Goal: Information Seeking & Learning: Compare options

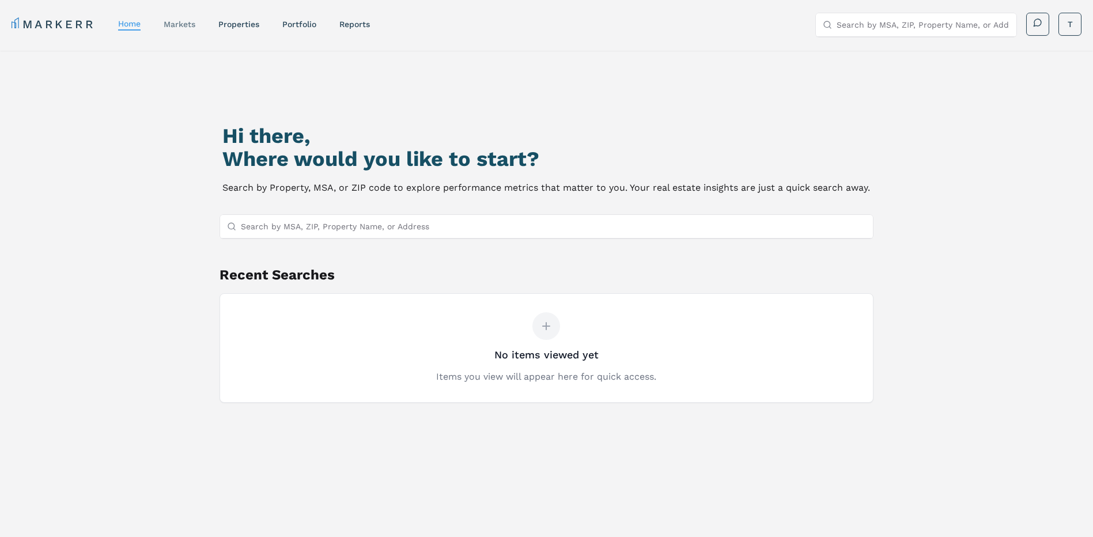
click at [180, 28] on link "markets" at bounding box center [180, 24] width 32 height 9
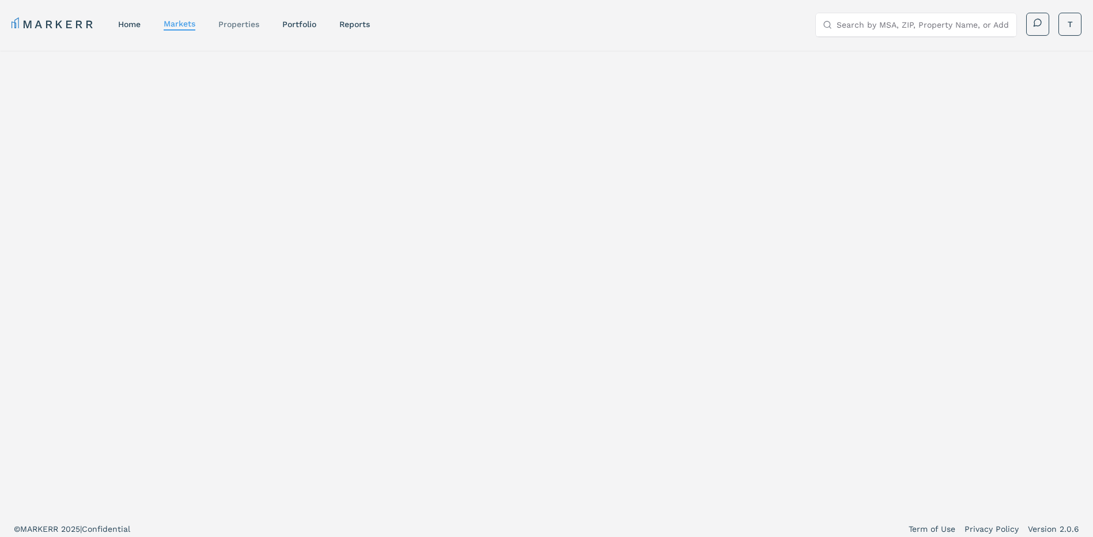
click at [236, 27] on link "properties" at bounding box center [238, 24] width 41 height 9
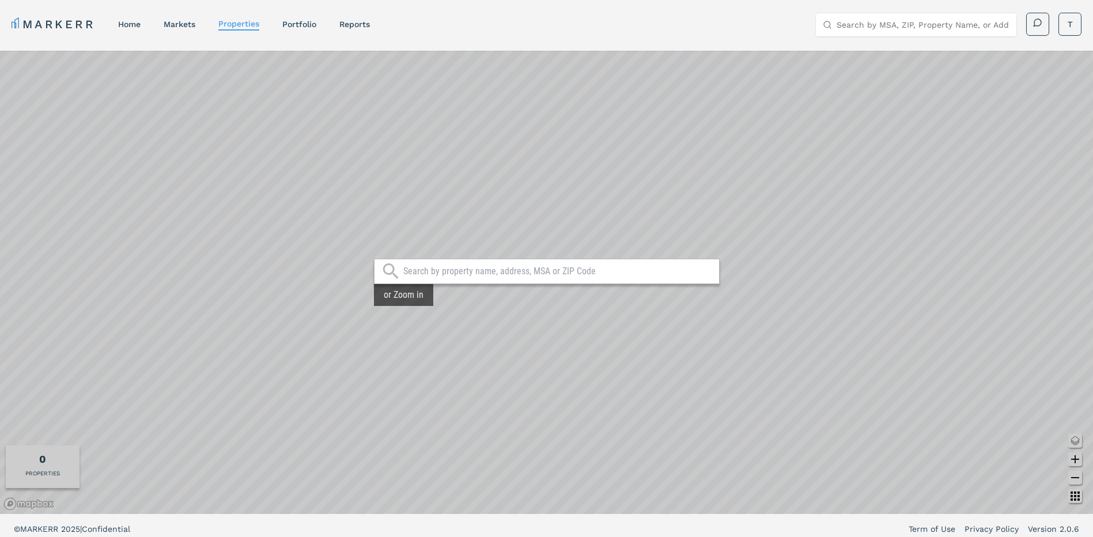
click at [454, 268] on input "text" at bounding box center [558, 272] width 310 height 12
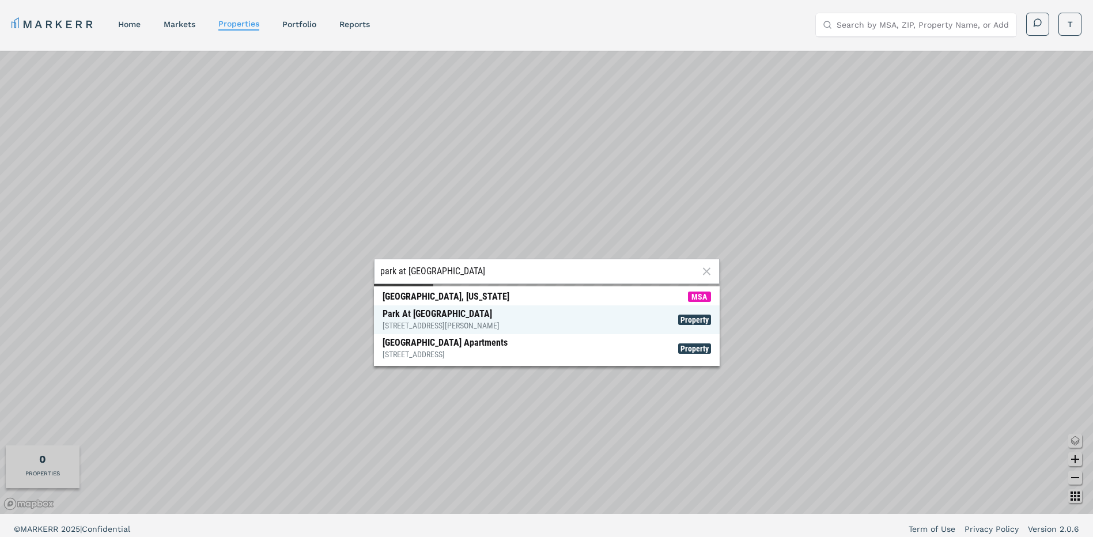
type input "park at [GEOGRAPHIC_DATA]"
click at [467, 312] on span "Park At [GEOGRAPHIC_DATA] [STREET_ADDRESS][PERSON_NAME] Property" at bounding box center [547, 319] width 346 height 29
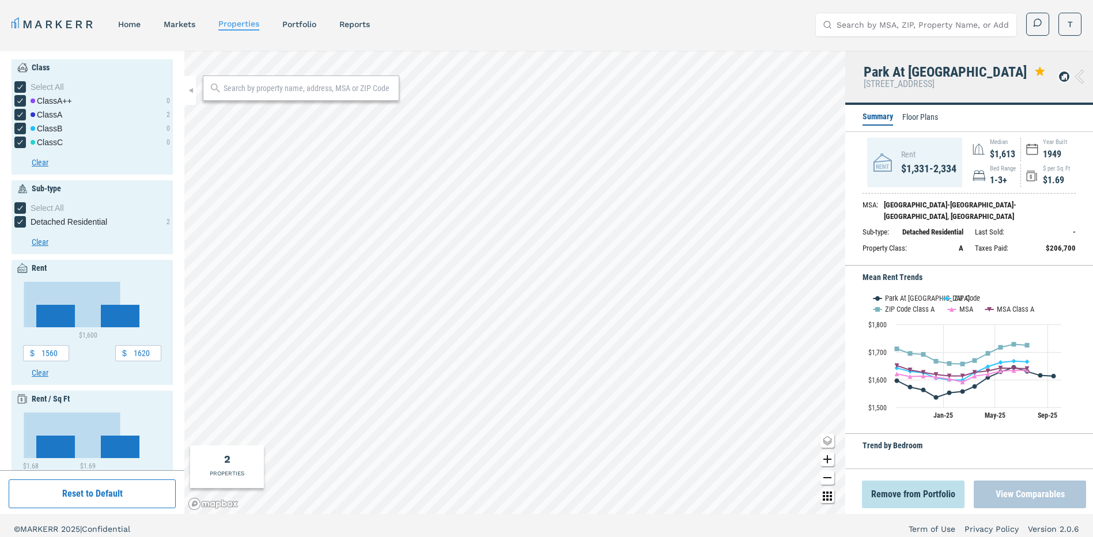
click at [1035, 497] on button "View Comparables" at bounding box center [1030, 495] width 112 height 28
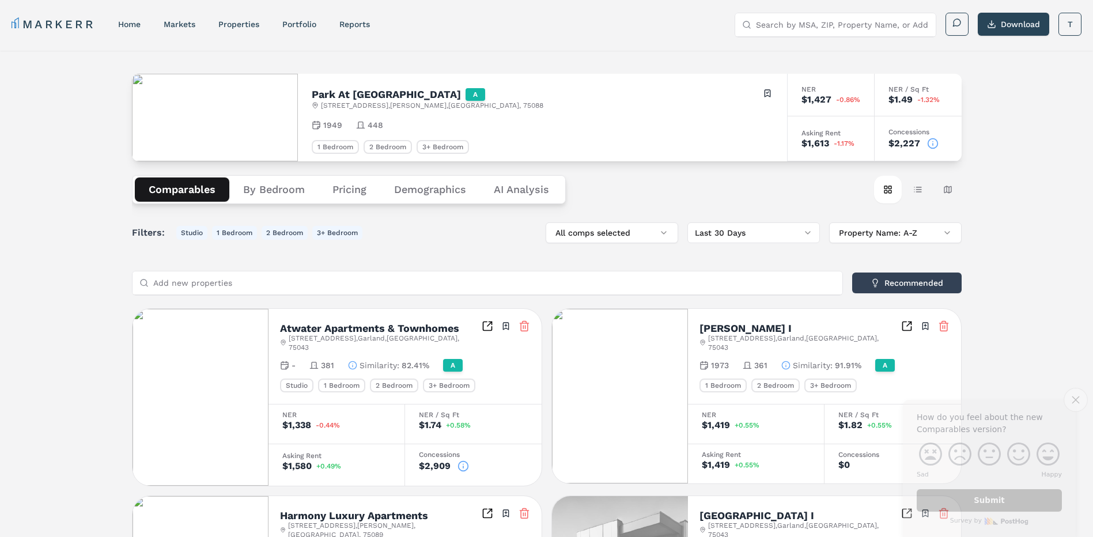
click at [1074, 401] on icon "Close survey" at bounding box center [1075, 399] width 7 height 7
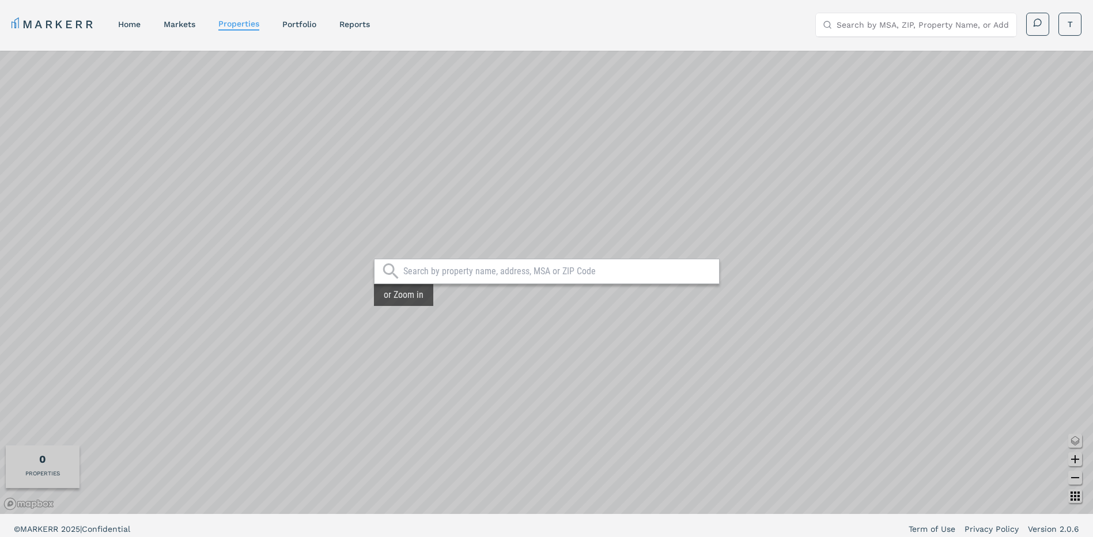
click at [477, 272] on input "text" at bounding box center [558, 272] width 310 height 12
click at [239, 25] on link "properties" at bounding box center [238, 23] width 41 height 9
click at [495, 275] on input "text" at bounding box center [558, 272] width 310 height 12
type input "park at [GEOGRAPHIC_DATA]"
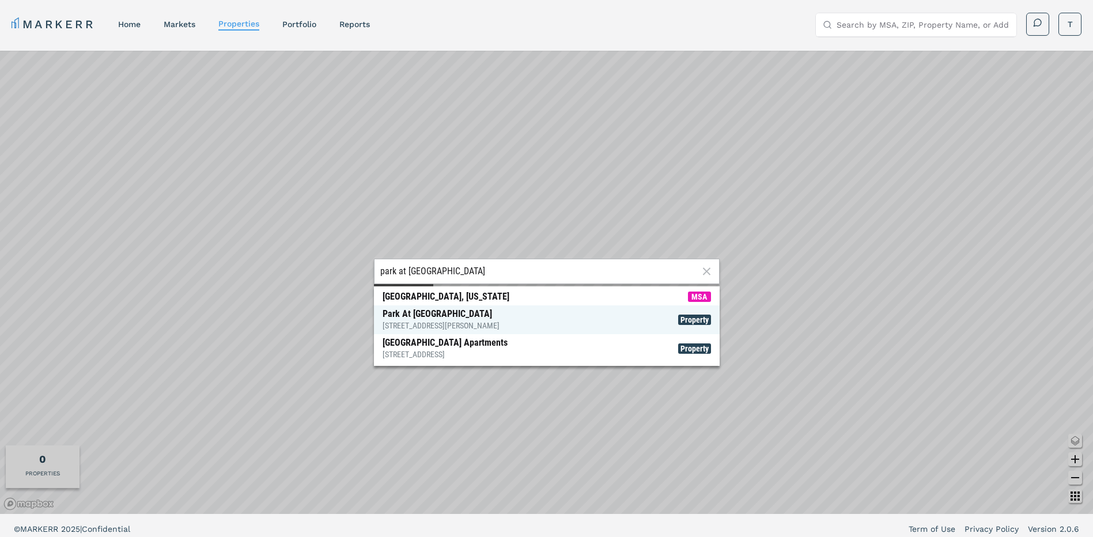
click at [688, 315] on span "Property" at bounding box center [694, 320] width 33 height 10
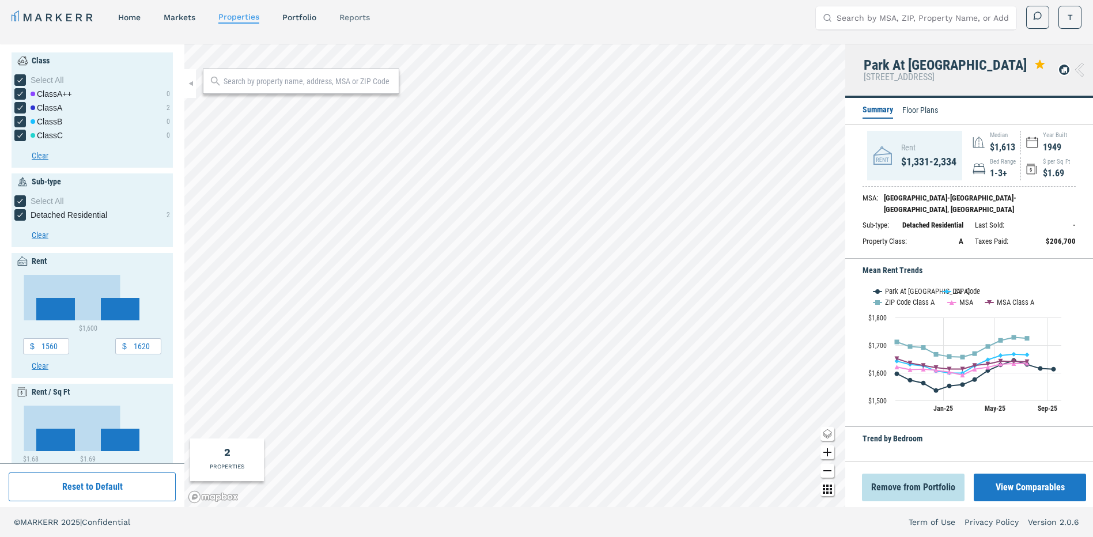
click at [353, 21] on link "reports" at bounding box center [355, 17] width 31 height 9
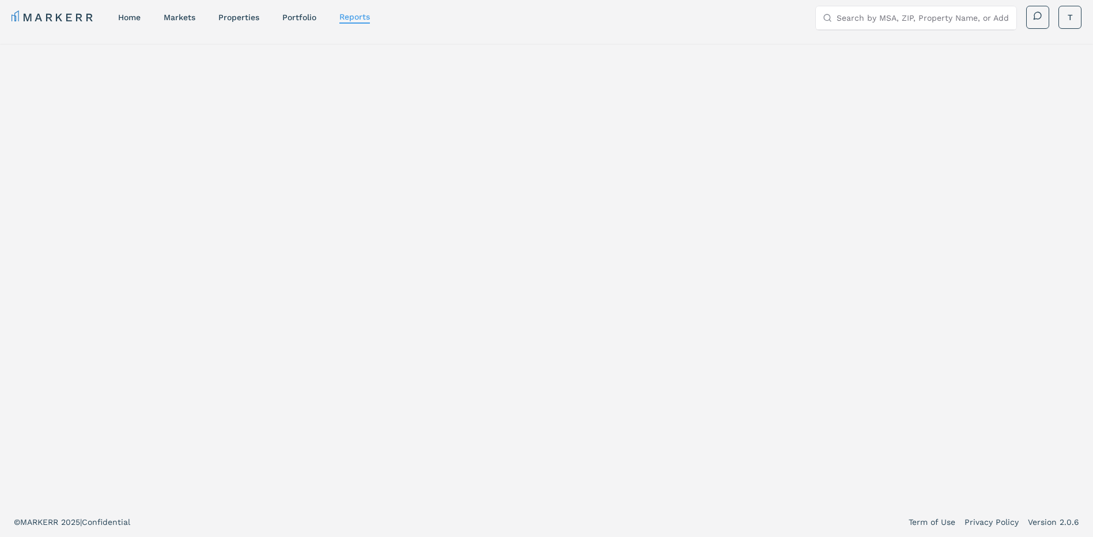
select select "-release_date"
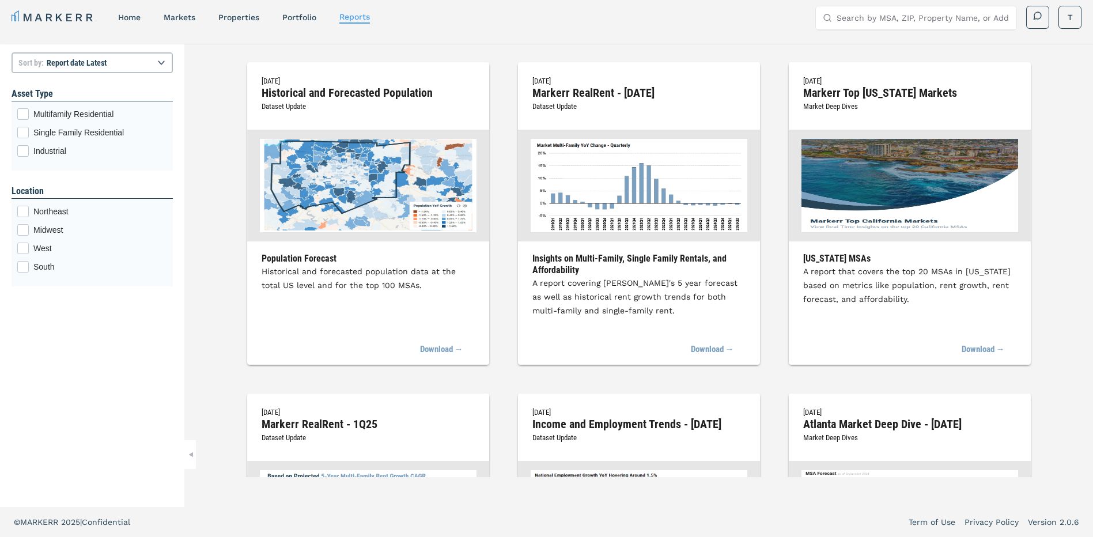
click at [866, 20] on input "Search by MSA, ZIP, Property Name, or Address" at bounding box center [923, 17] width 173 height 23
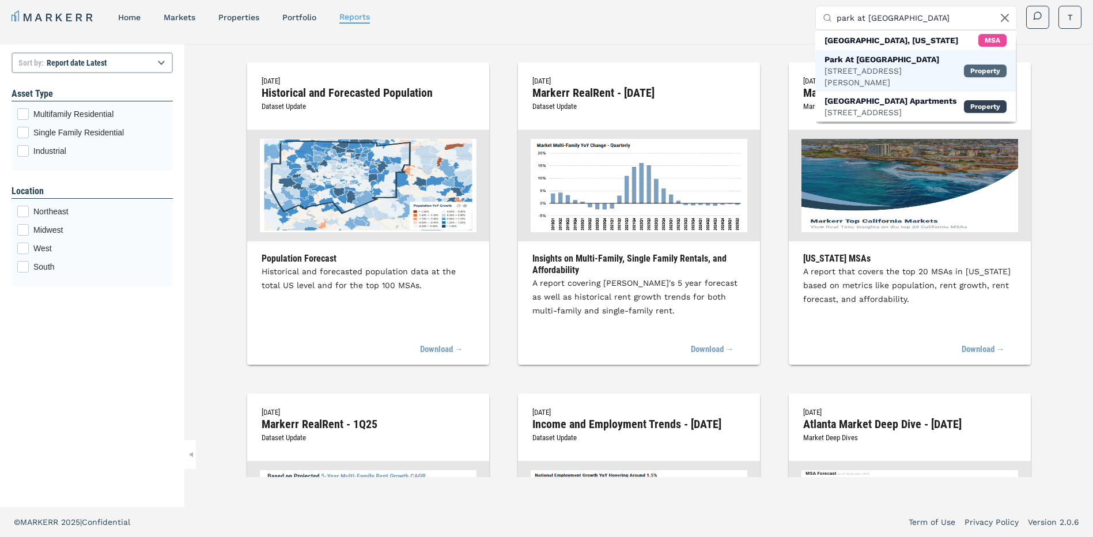
type input "park at [GEOGRAPHIC_DATA]"
click at [985, 71] on div "Property" at bounding box center [985, 71] width 43 height 13
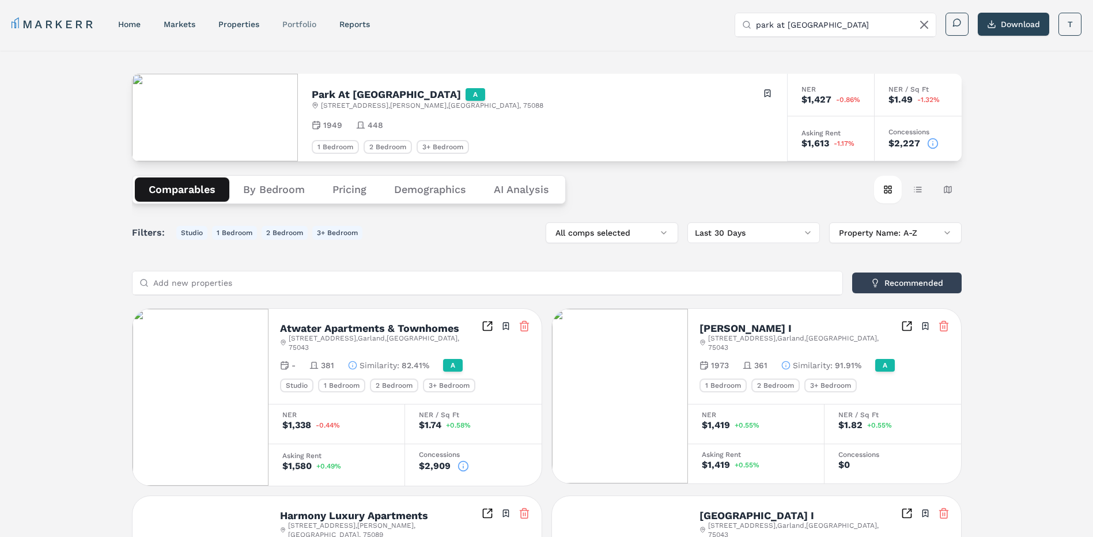
click at [311, 27] on link "Portfolio" at bounding box center [299, 24] width 34 height 9
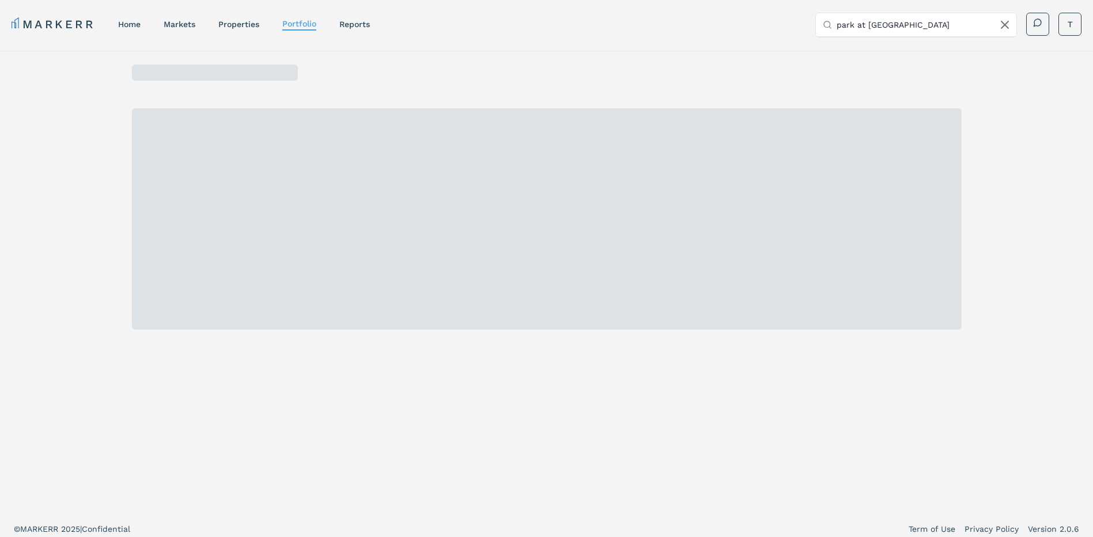
drag, startPoint x: 952, startPoint y: 20, endPoint x: 723, endPoint y: 18, distance: 228.8
click at [729, 20] on div "MARKERR home markets properties Portfolio reports Search by MSA, ZIP, Property …" at bounding box center [547, 25] width 1070 height 24
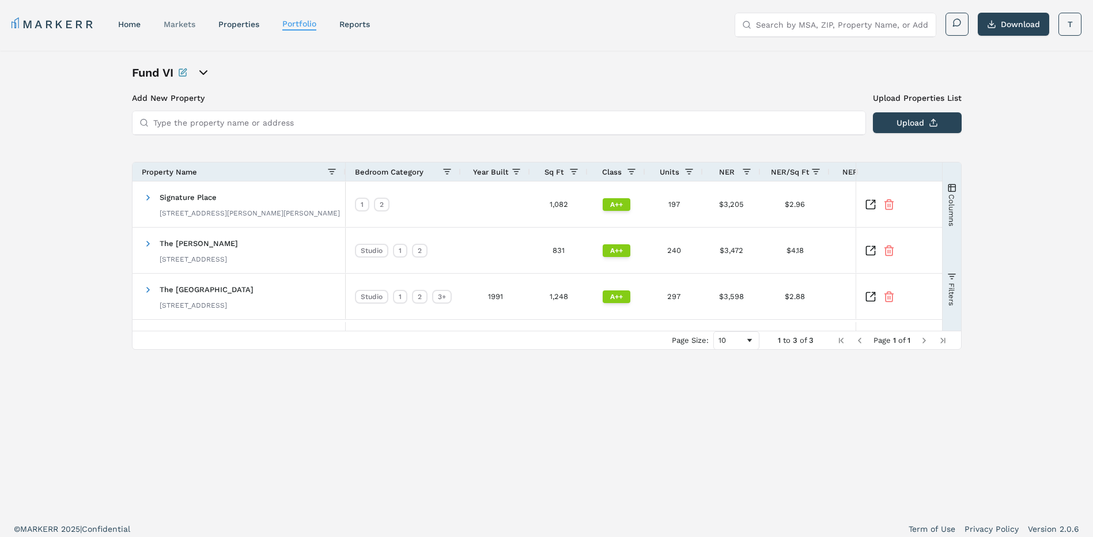
click at [193, 23] on link "markets" at bounding box center [180, 24] width 32 height 9
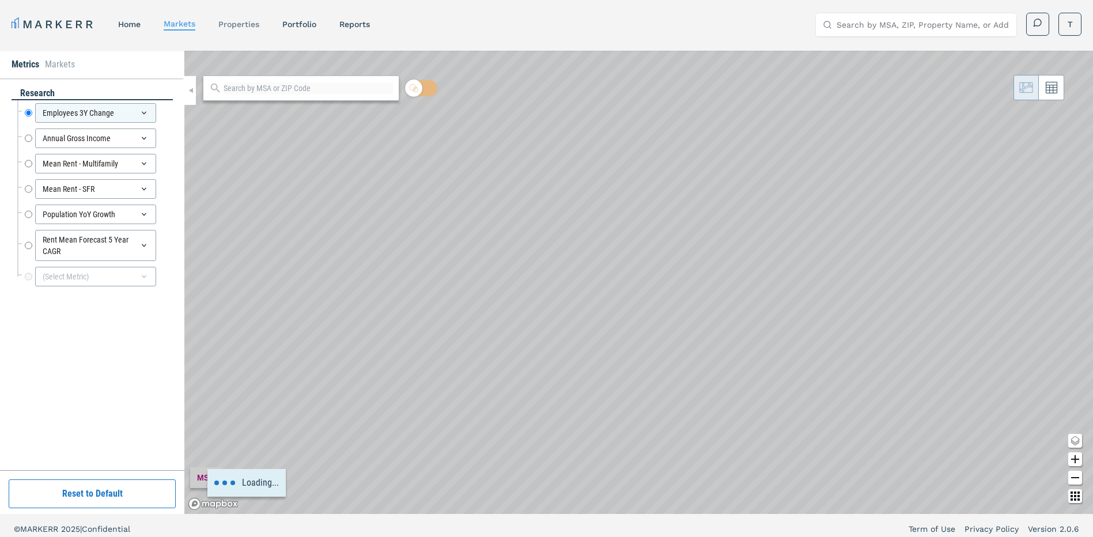
click at [244, 22] on link "properties" at bounding box center [238, 24] width 41 height 9
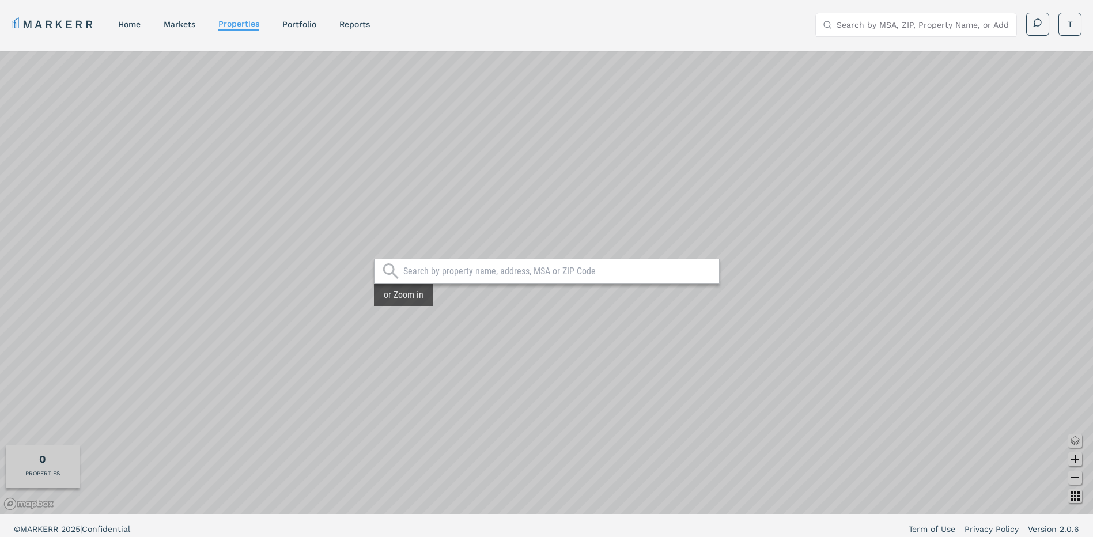
click at [884, 30] on input "Search by MSA, ZIP, Property Name, or Address" at bounding box center [923, 24] width 173 height 23
type input "r"
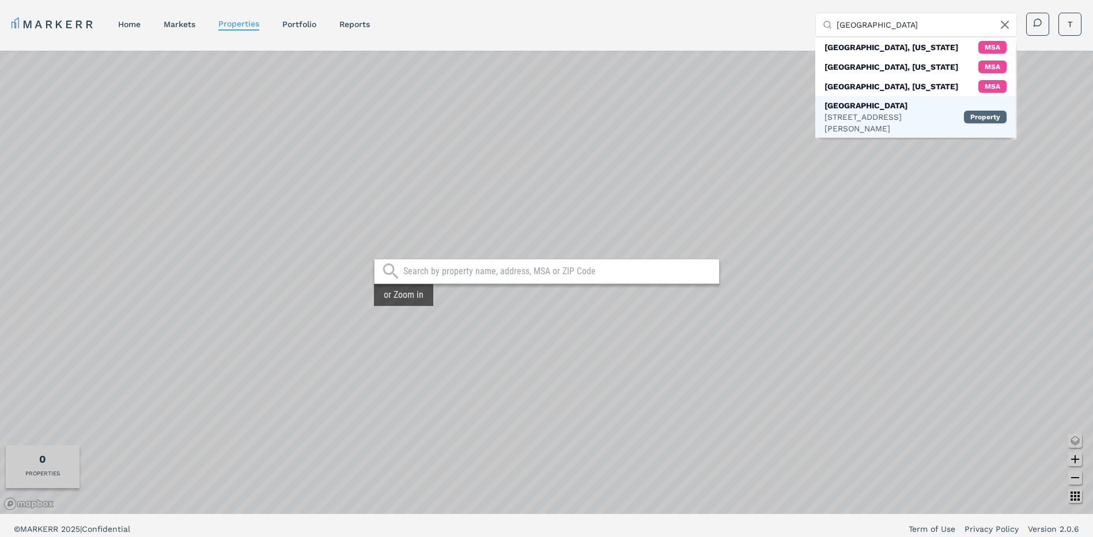
type input "[GEOGRAPHIC_DATA]"
click at [981, 111] on div "Property" at bounding box center [985, 117] width 43 height 13
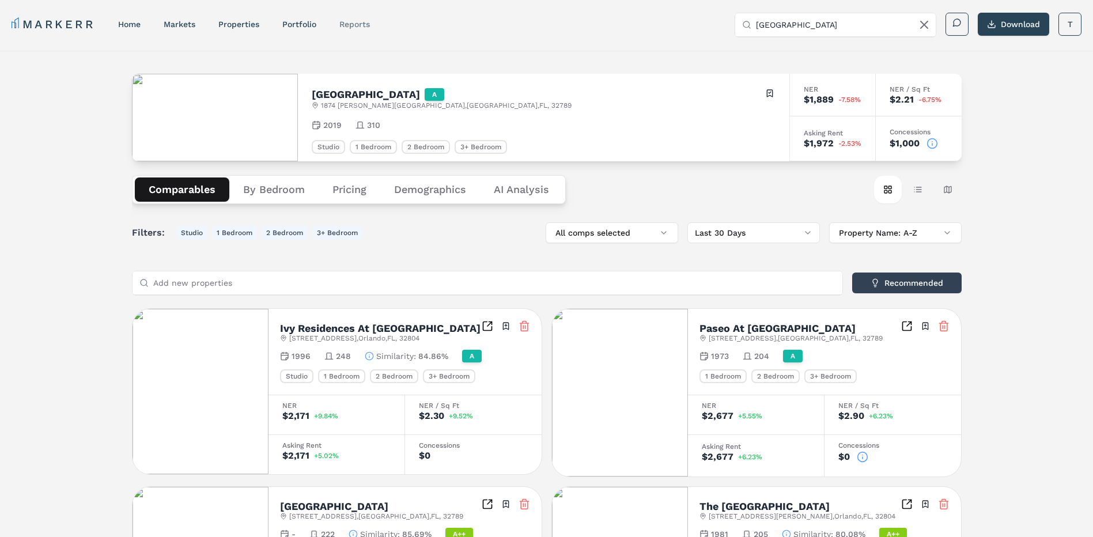
click at [359, 26] on link "reports" at bounding box center [355, 24] width 31 height 9
select select "-release_date"
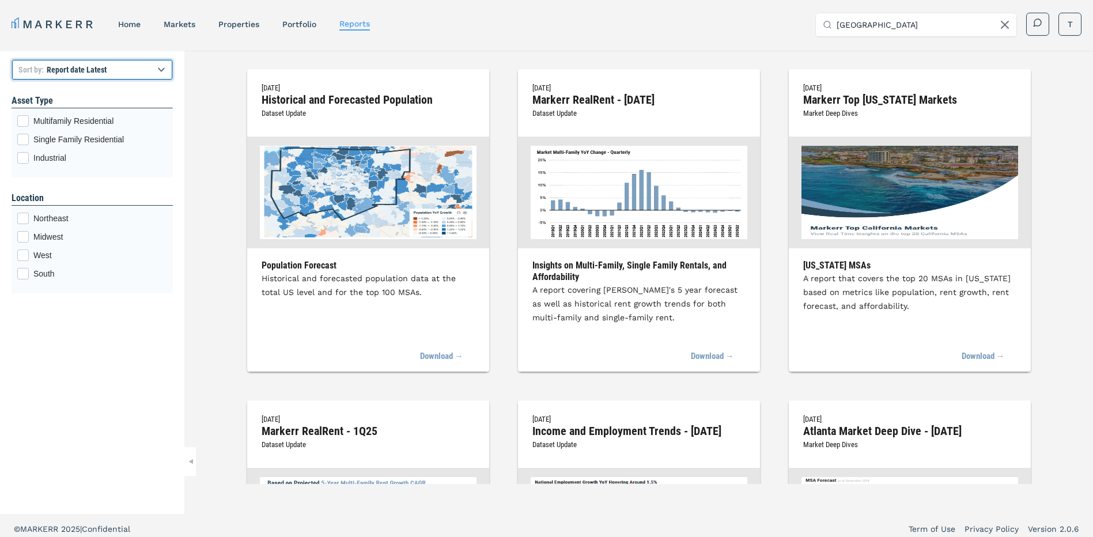
click at [74, 70] on select "Report title A to Z Report title Z to A Report date Latest Report date Oldest" at bounding box center [92, 69] width 161 height 21
click at [201, 101] on div "[DATE] Historical and Forecasted Population Dataset Update Population Forecast …" at bounding box center [638, 267] width 909 height 433
click at [242, 25] on link "properties" at bounding box center [238, 24] width 41 height 9
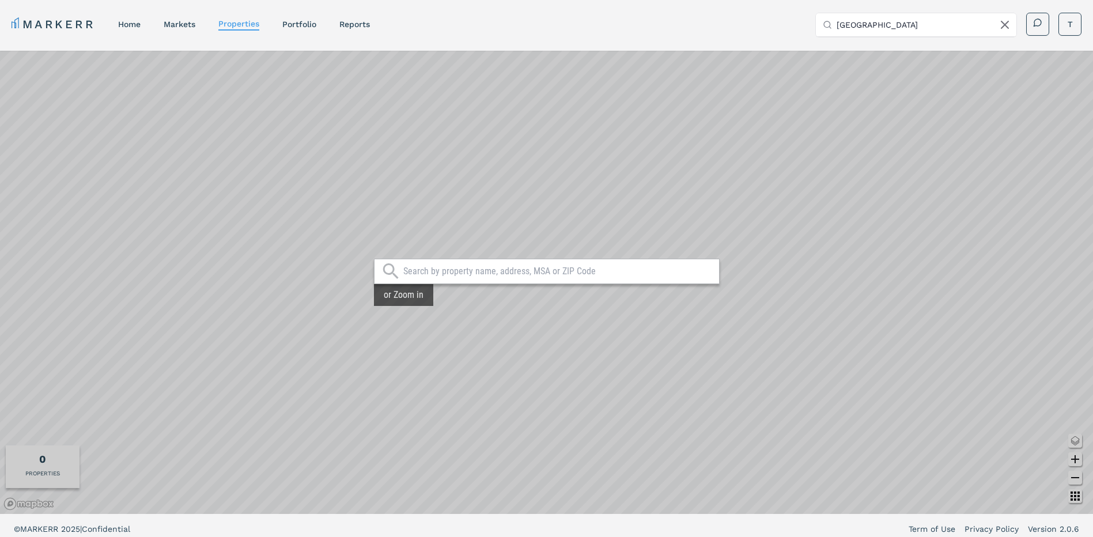
click at [496, 273] on input "text" at bounding box center [558, 272] width 310 height 12
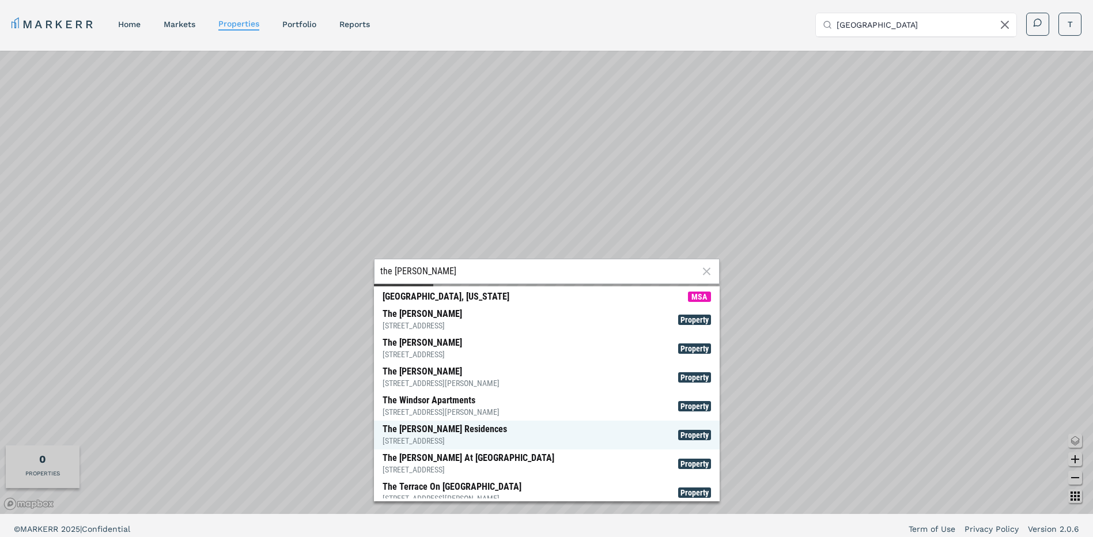
type input "the [PERSON_NAME]"
click at [692, 438] on span "Property" at bounding box center [694, 435] width 33 height 10
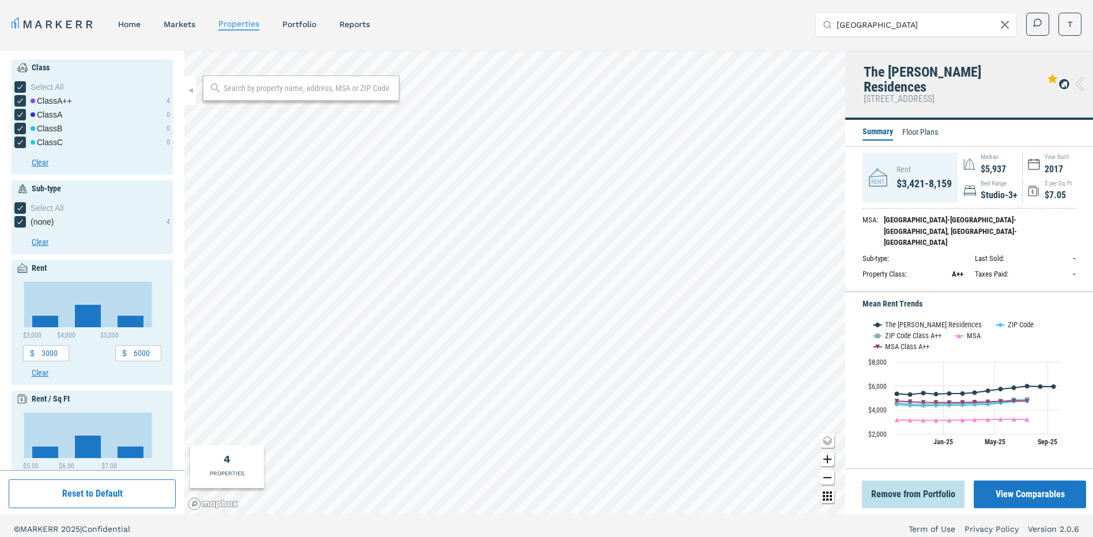
scroll to position [7, 0]
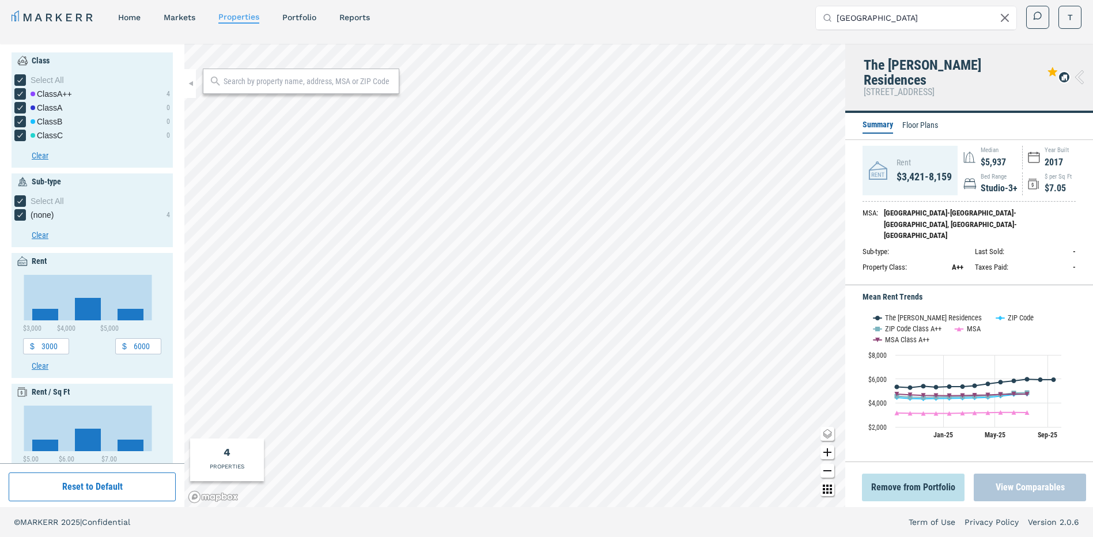
click at [1034, 481] on button "View Comparables" at bounding box center [1030, 488] width 112 height 28
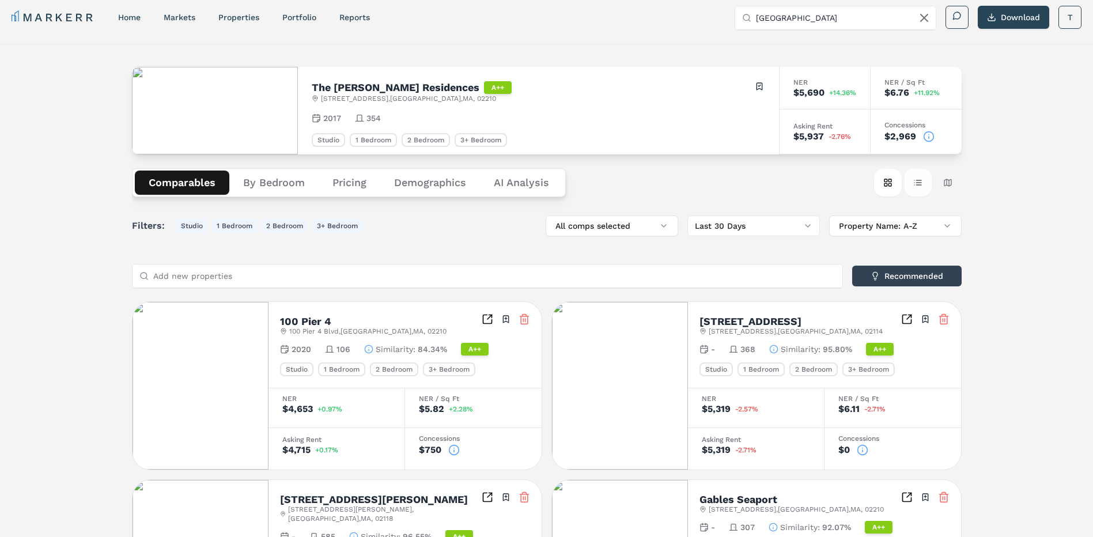
click at [919, 187] on button "Table view" at bounding box center [918, 183] width 28 height 28
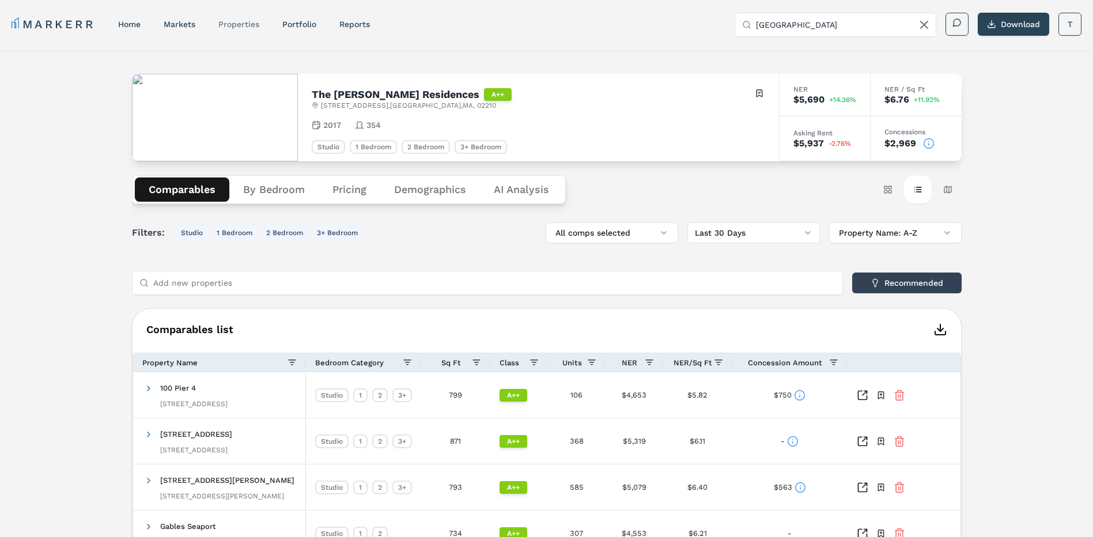
click at [235, 25] on link "properties" at bounding box center [238, 24] width 41 height 9
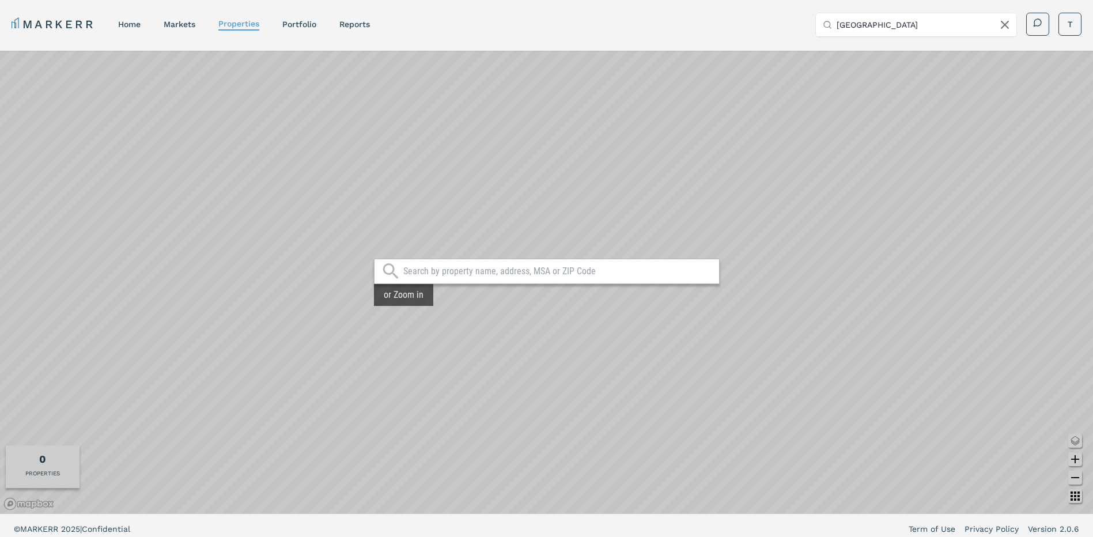
click at [1000, 28] on icon at bounding box center [1005, 25] width 14 height 14
click at [480, 266] on input "text" at bounding box center [558, 272] width 310 height 12
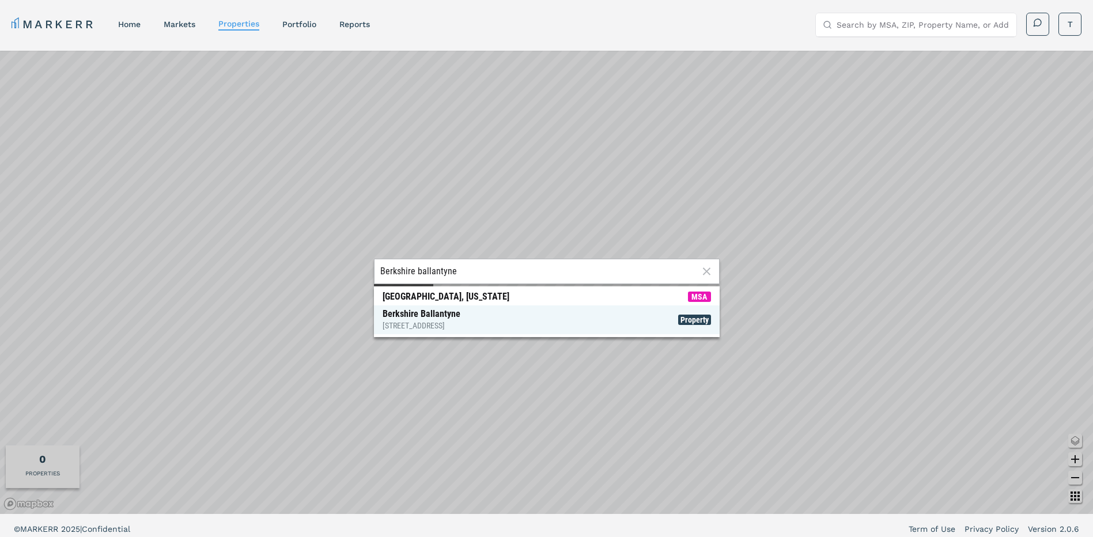
type input "Berkshire ballantyne"
click at [686, 317] on span "Property" at bounding box center [694, 320] width 33 height 10
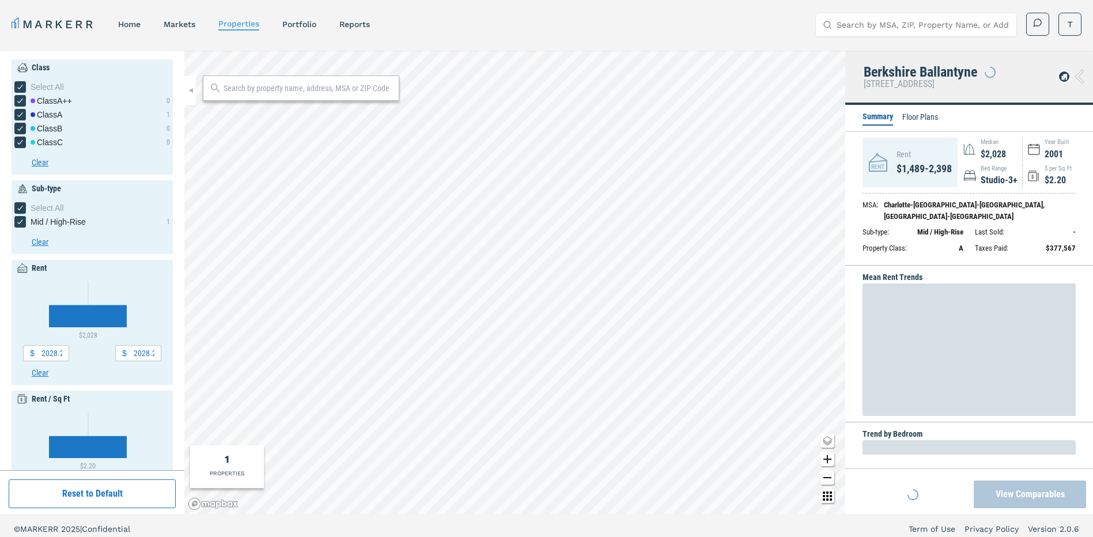
click at [1055, 494] on button "View Comparables" at bounding box center [1030, 495] width 112 height 28
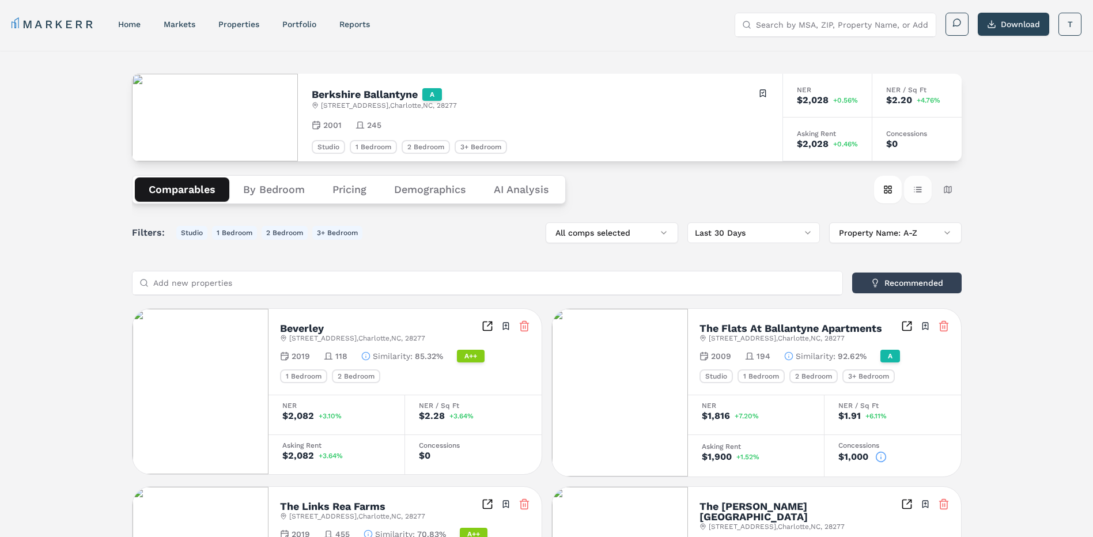
click at [915, 190] on button "Table view" at bounding box center [918, 190] width 28 height 28
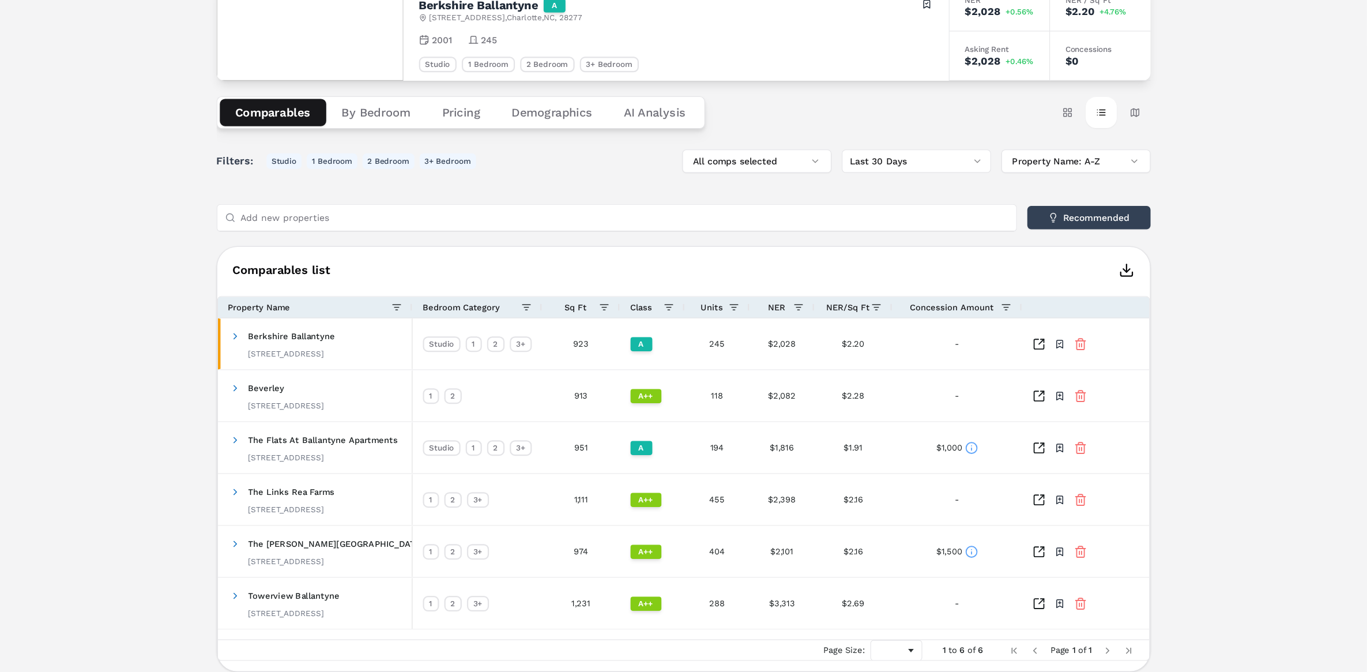
scroll to position [59, 0]
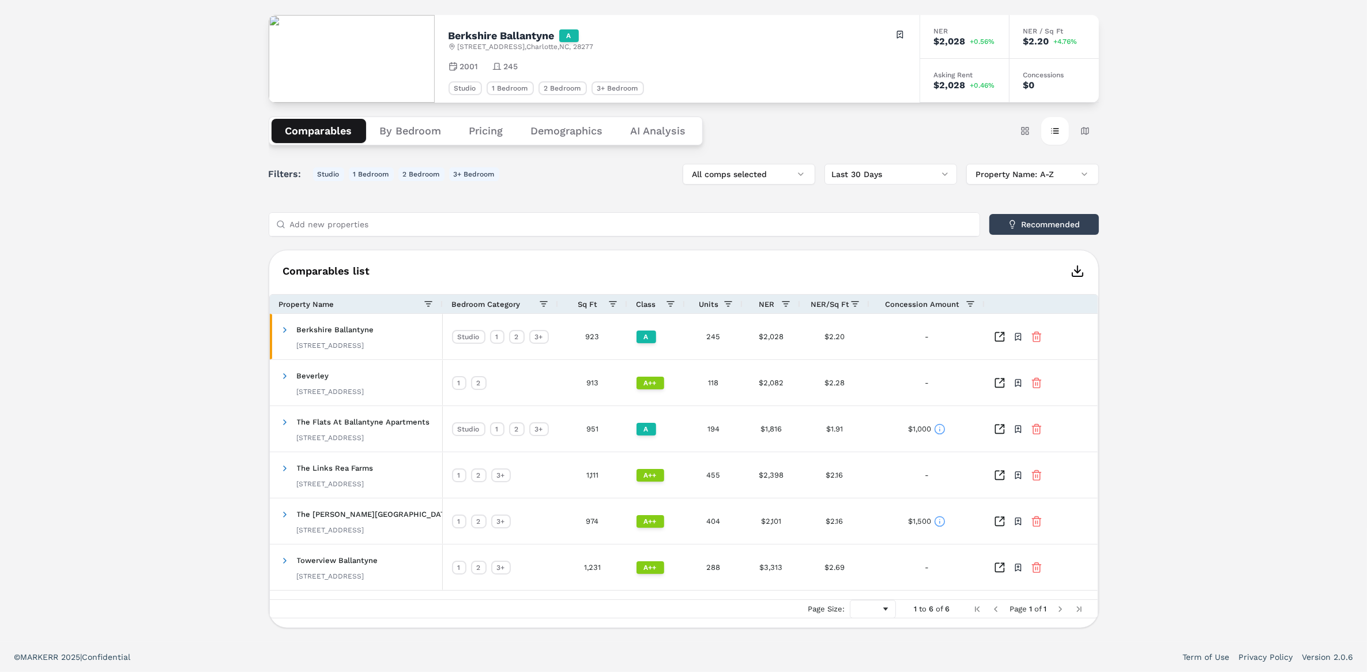
click at [1078, 272] on icon "button" at bounding box center [1077, 271] width 14 height 14
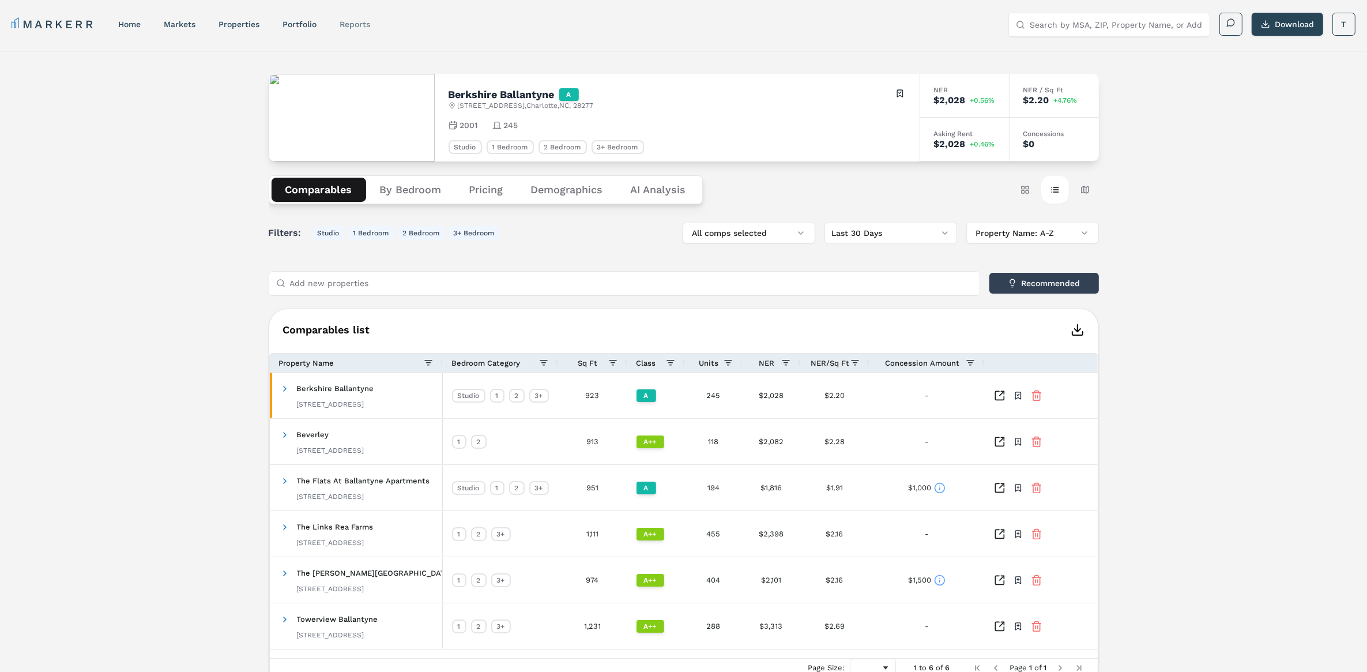
click at [357, 20] on link "reports" at bounding box center [355, 24] width 31 height 9
select select "-release_date"
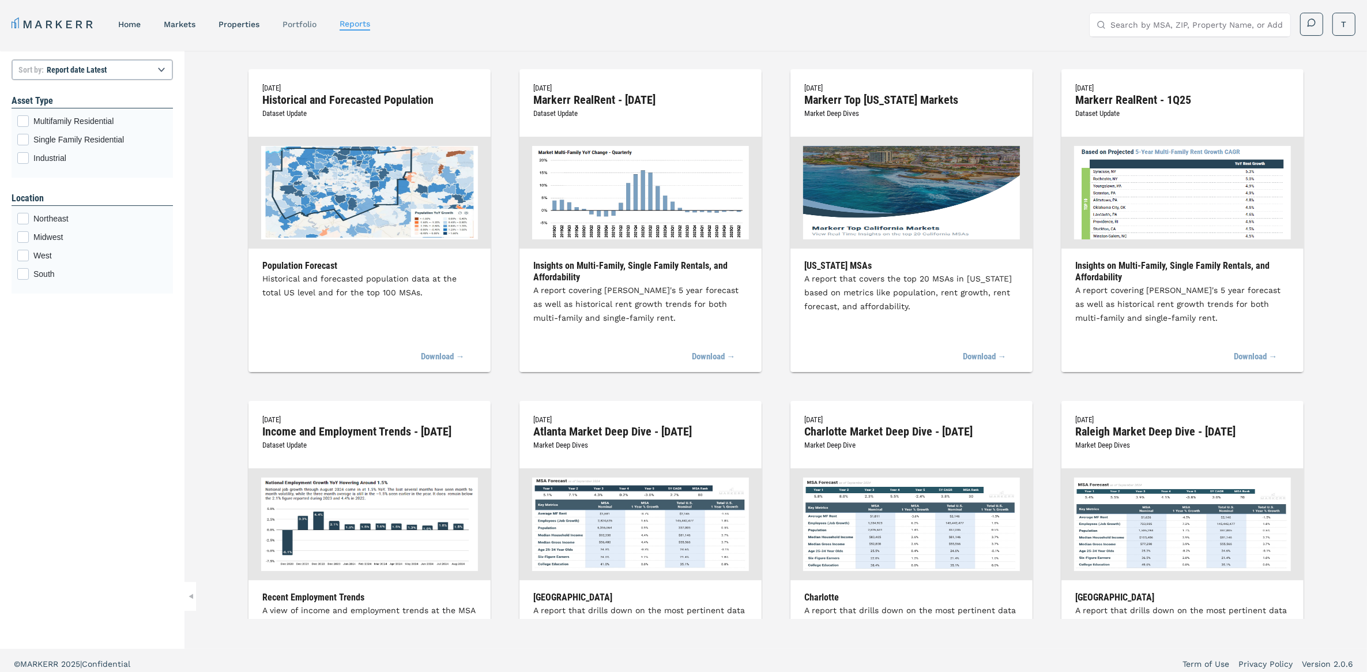
click at [290, 27] on link "Portfolio" at bounding box center [299, 24] width 34 height 9
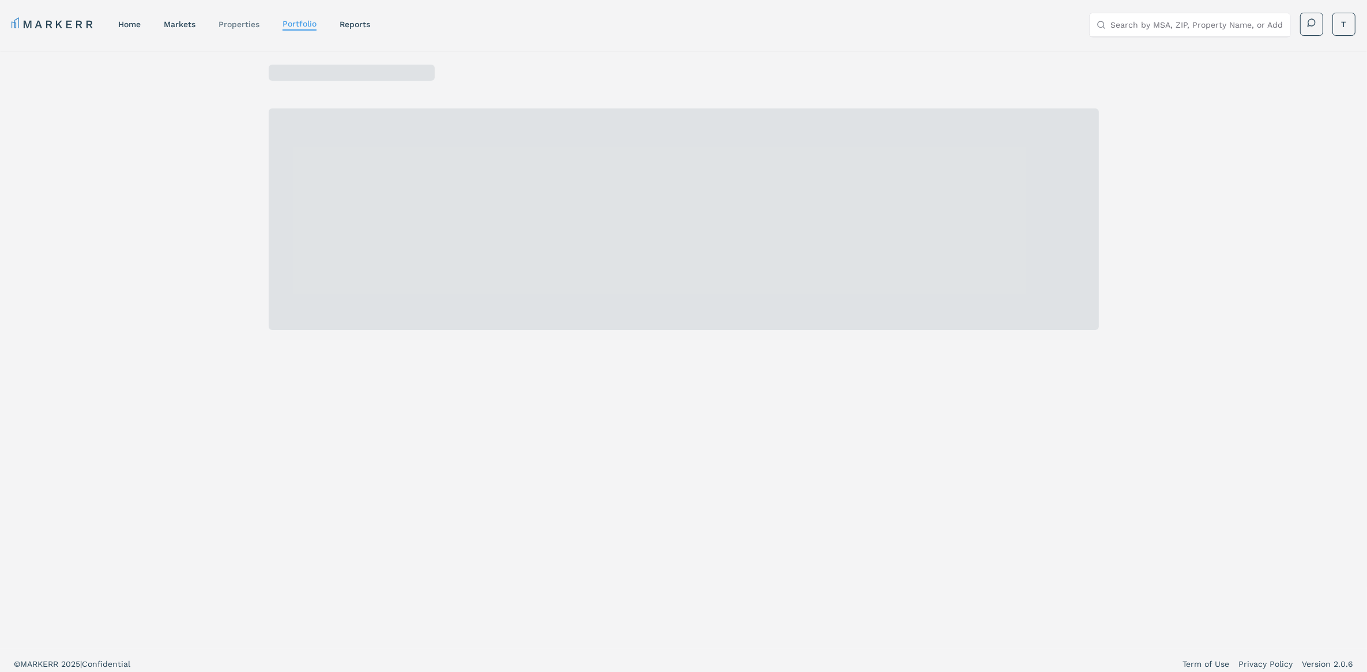
click at [232, 27] on link "properties" at bounding box center [238, 24] width 41 height 9
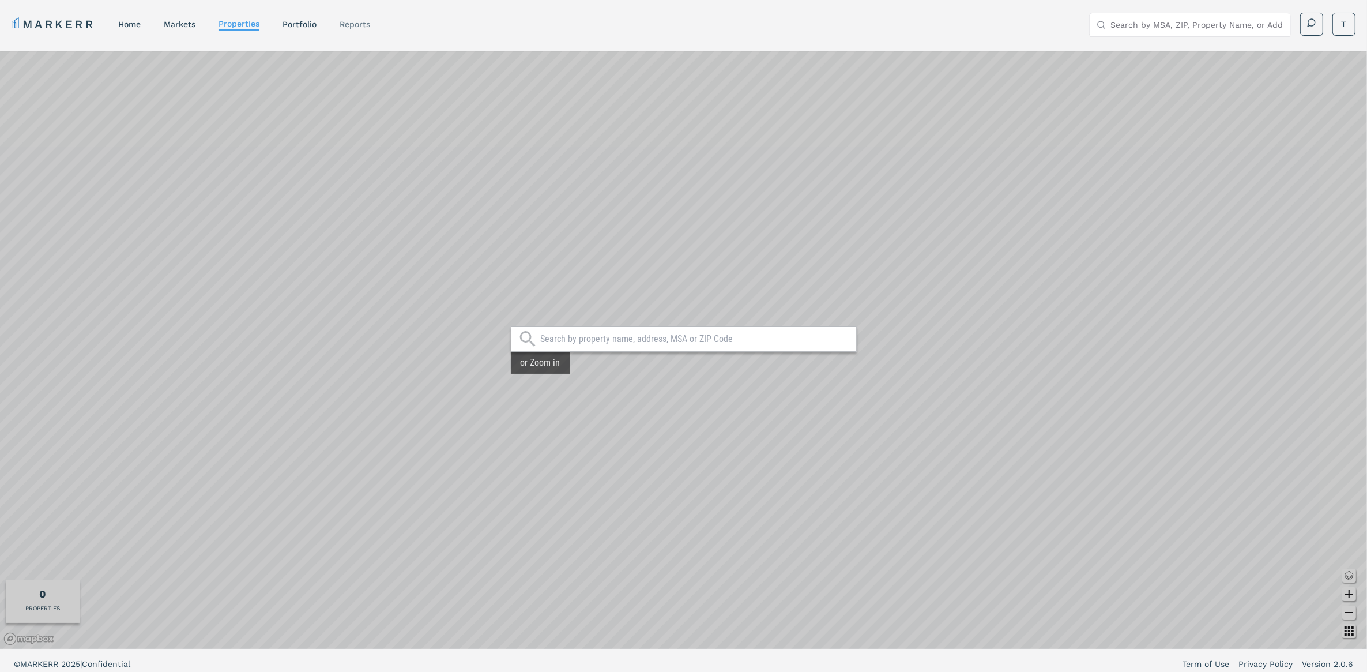
click at [353, 25] on link "reports" at bounding box center [355, 24] width 31 height 9
select select "-release_date"
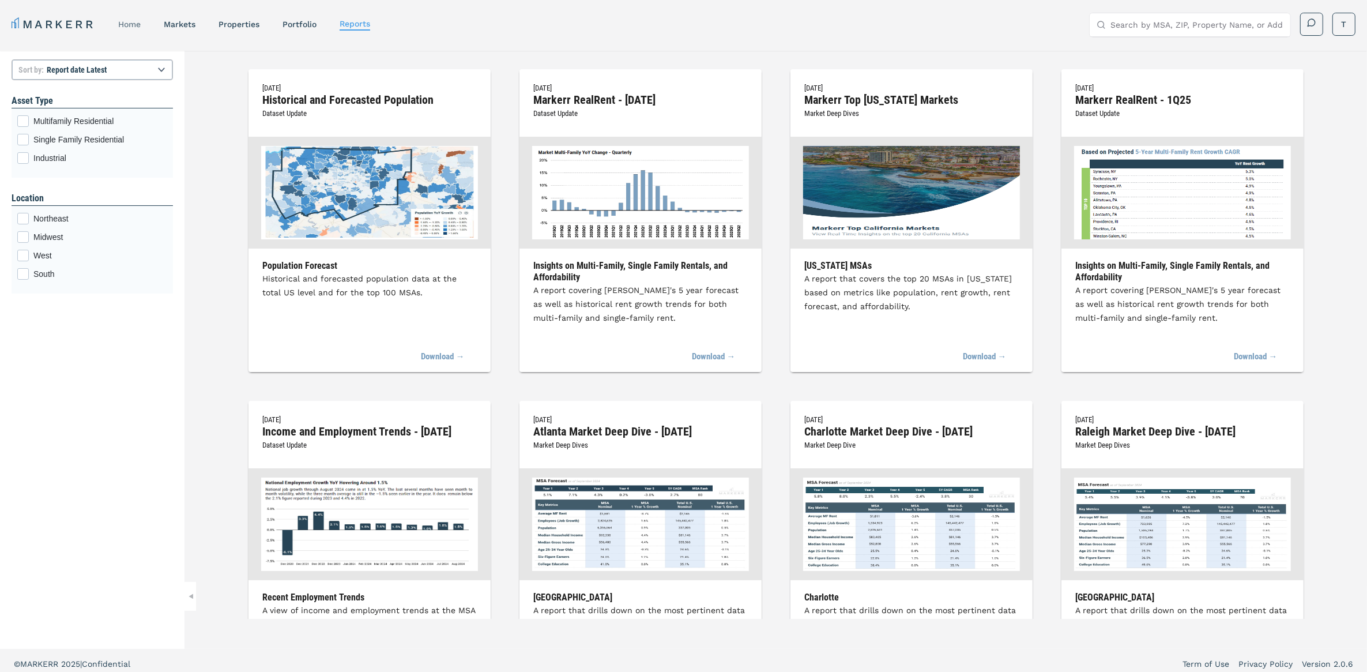
click at [134, 25] on link "home" at bounding box center [129, 24] width 22 height 9
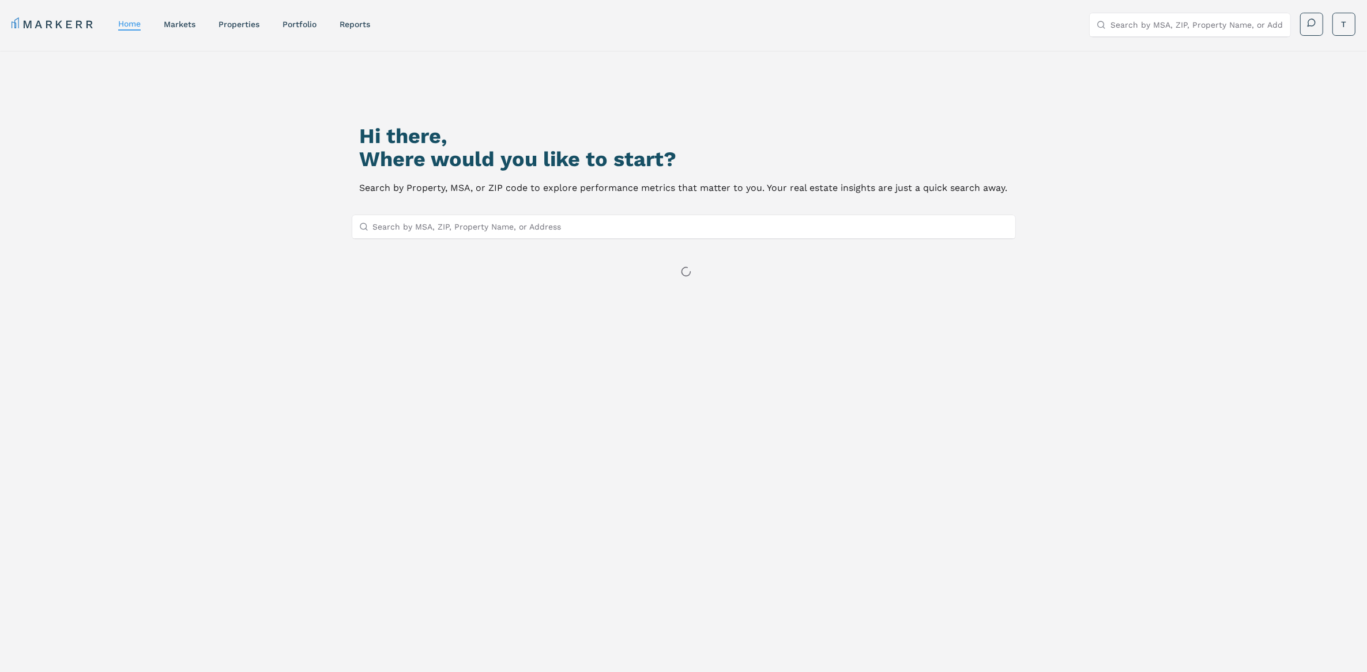
click at [459, 229] on input "Search by MSA, ZIP, Property Name, or Address" at bounding box center [690, 226] width 635 height 23
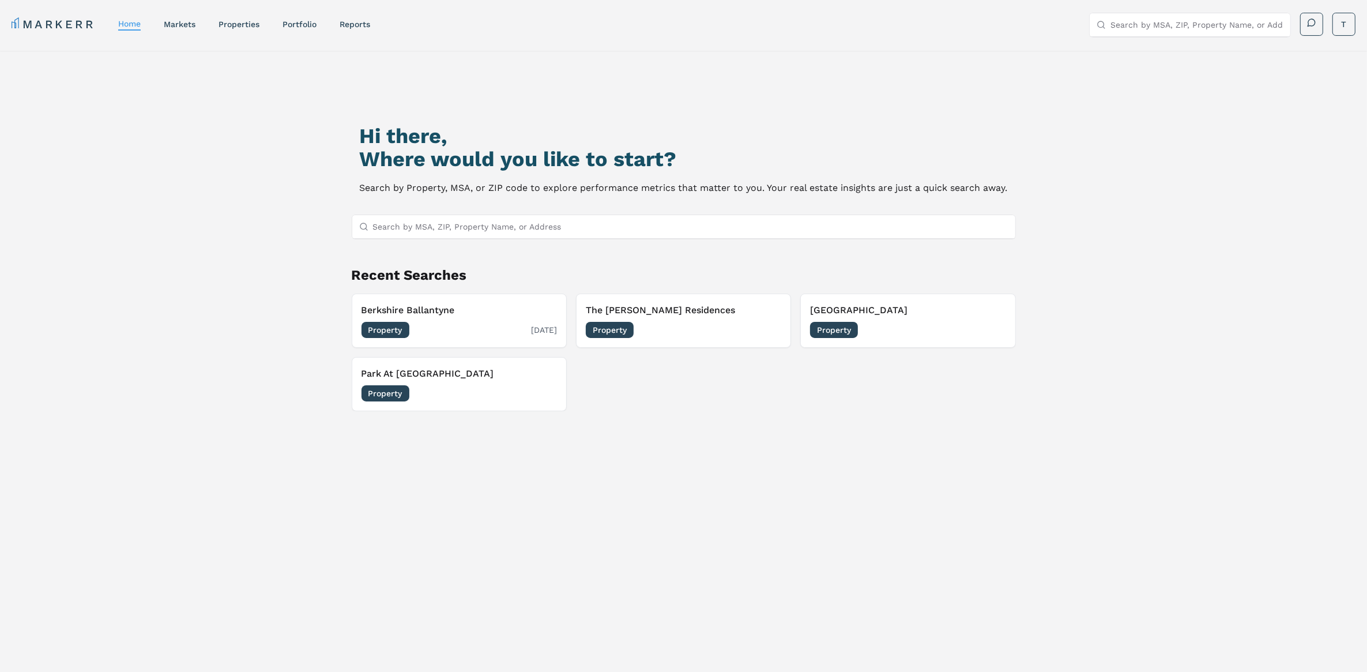
click at [393, 329] on span "Property" at bounding box center [385, 330] width 48 height 16
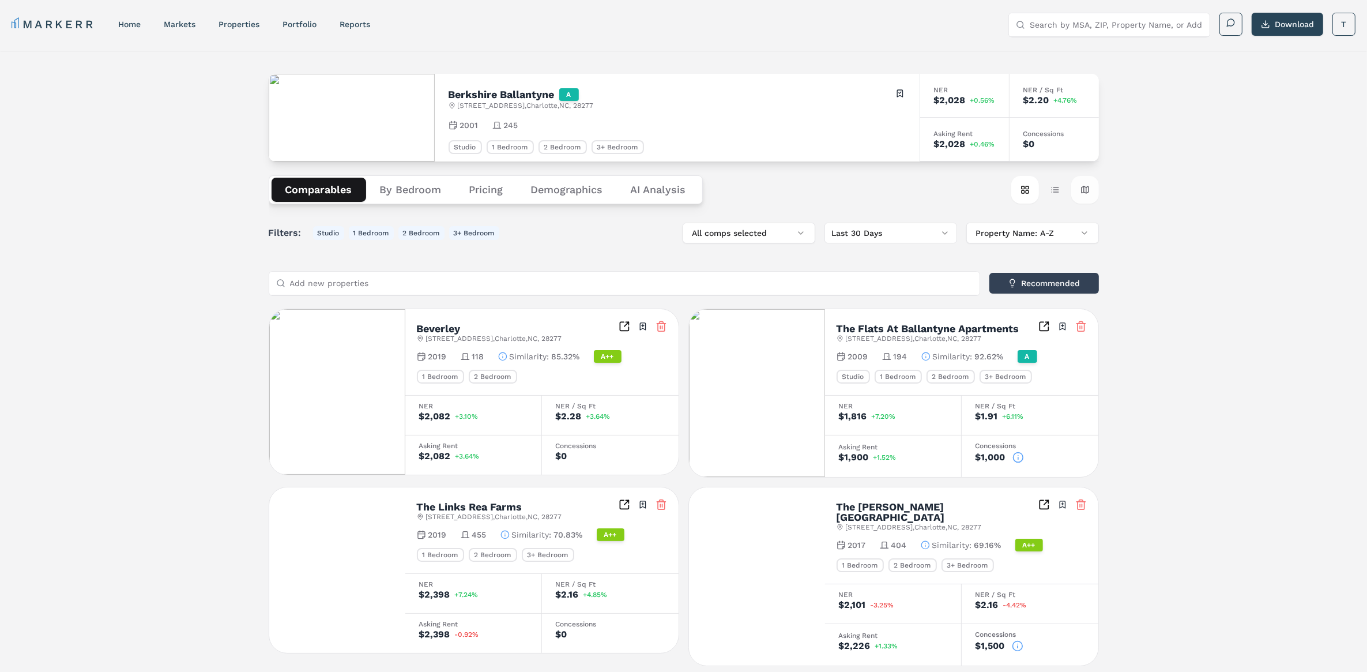
click at [1082, 186] on button "Map view" at bounding box center [1085, 190] width 28 height 28
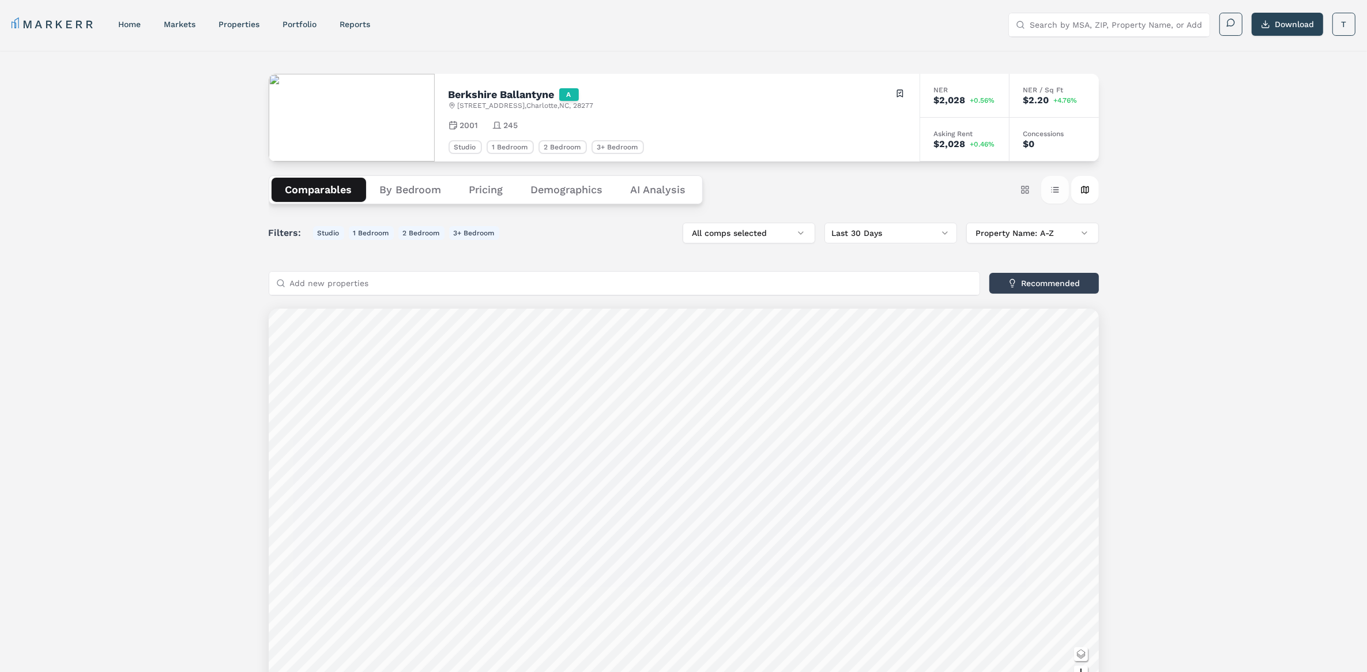
click at [1057, 197] on button "Table view" at bounding box center [1055, 190] width 28 height 28
